Goal: Information Seeking & Learning: Find specific fact

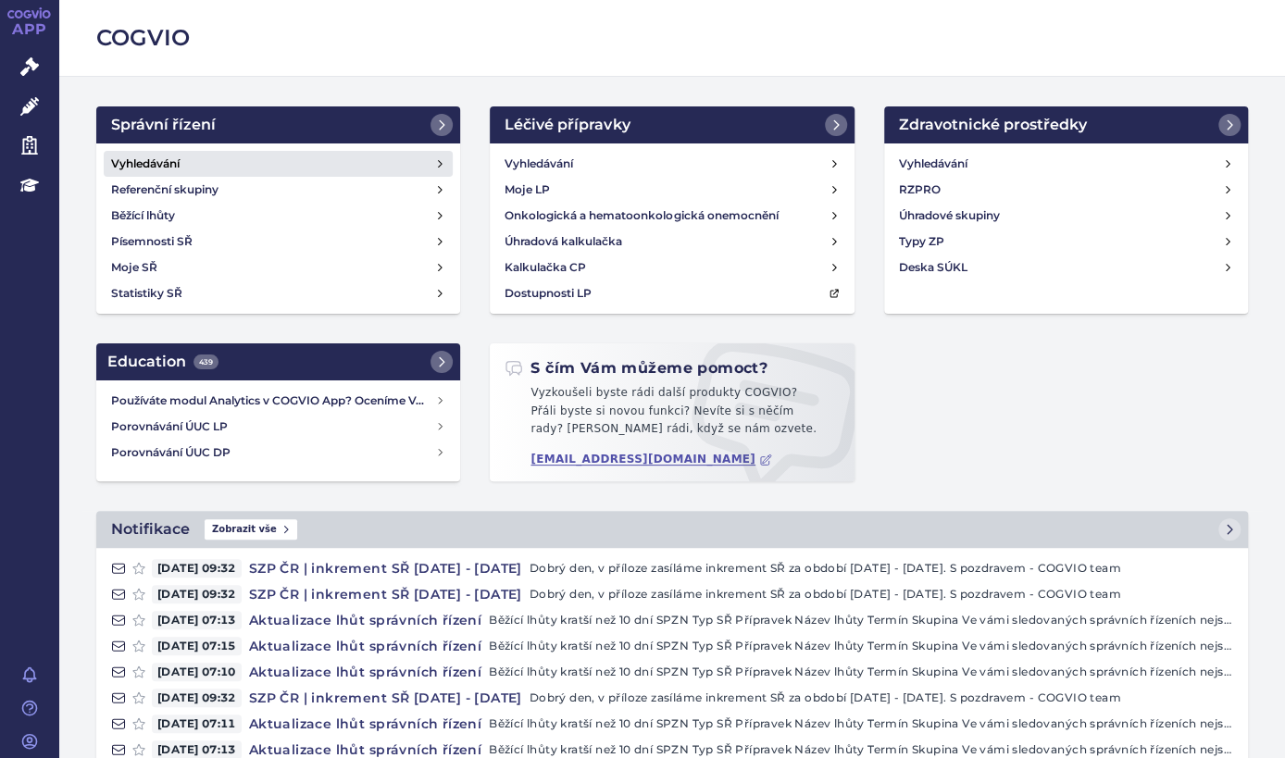
click at [121, 165] on h4 "Vyhledávání" at bounding box center [145, 164] width 68 height 19
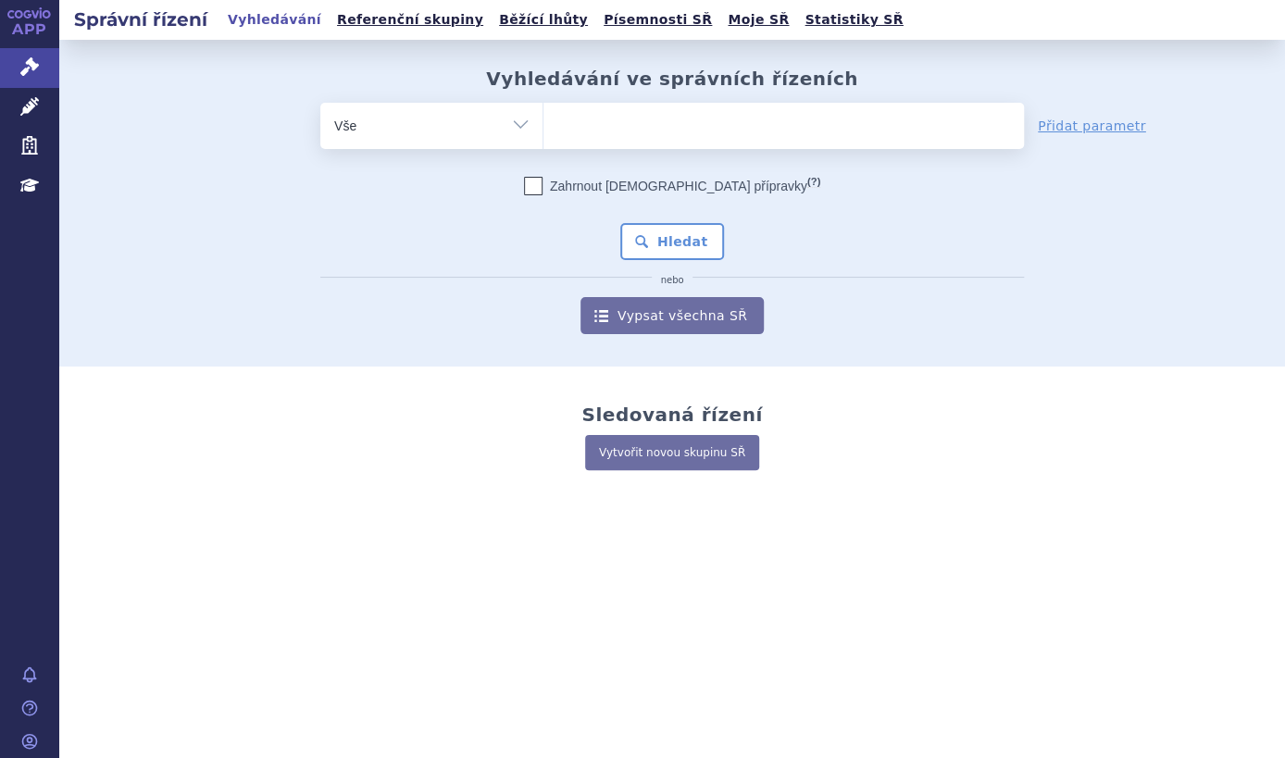
click at [553, 132] on ul at bounding box center [783, 122] width 480 height 39
click at [543, 132] on select at bounding box center [542, 125] width 1 height 46
paste input "[MEDICAL_DATA]"
type input "[MEDICAL_DATA]"
select select "[MEDICAL_DATA]"
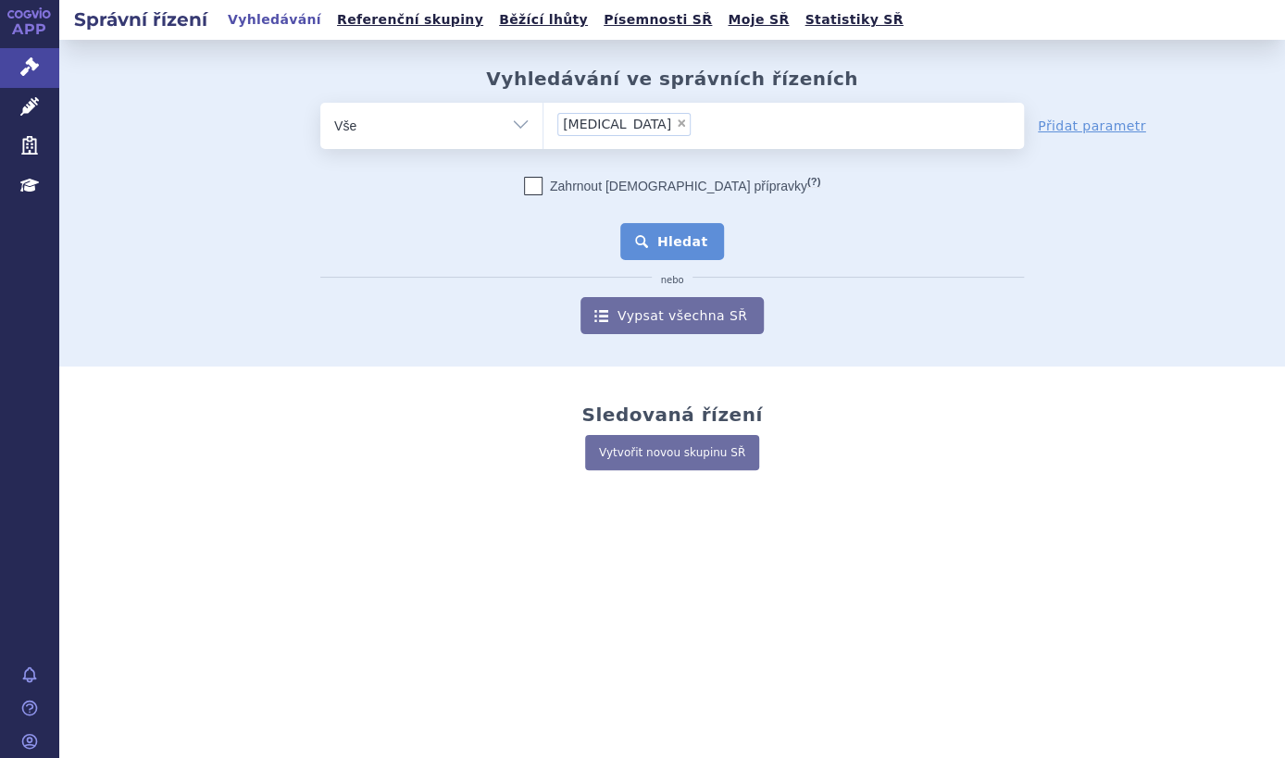
click at [653, 239] on button "Hledat" at bounding box center [672, 241] width 105 height 37
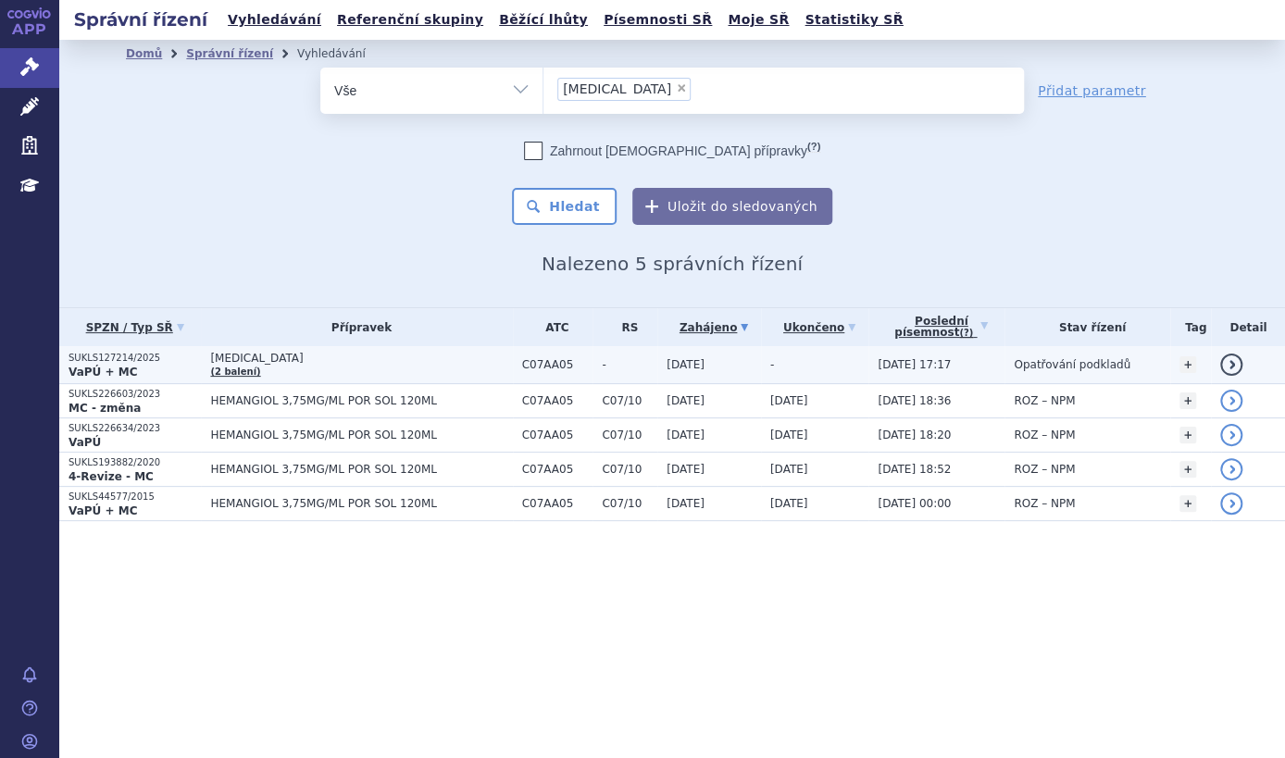
click at [1232, 360] on link "detail" at bounding box center [1231, 365] width 22 height 22
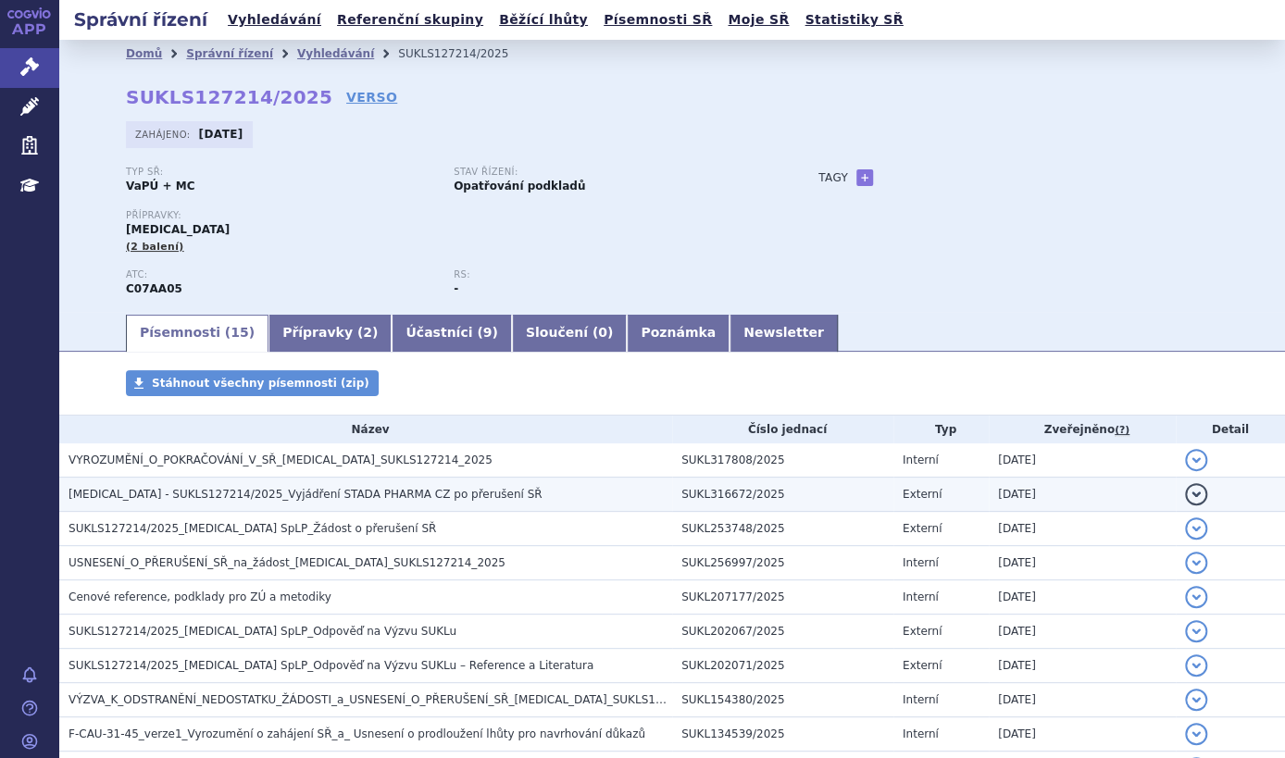
click at [1185, 499] on button "detail" at bounding box center [1196, 494] width 22 height 22
